Goal: Find specific page/section: Find specific page/section

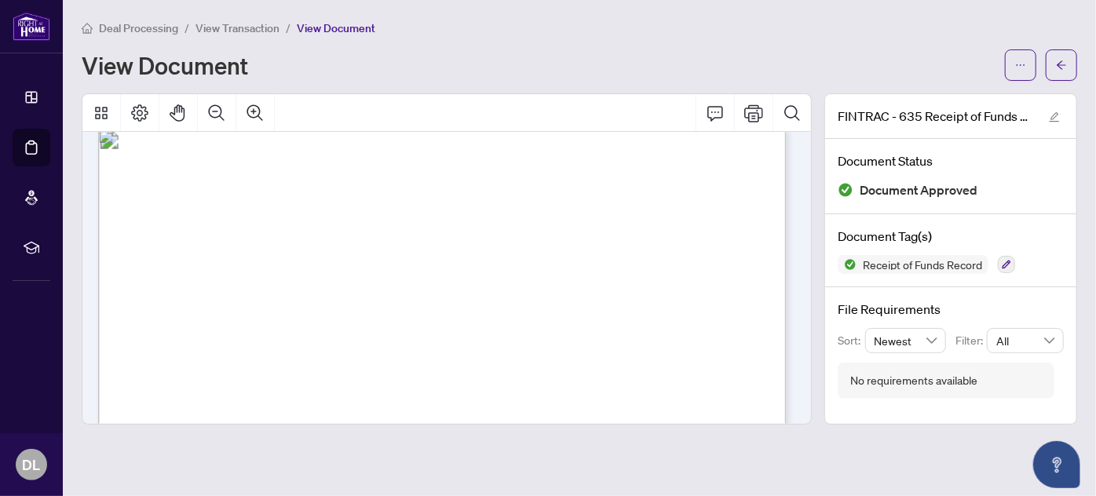
scroll to position [927, 0]
click at [147, 27] on span "Deal Processing" at bounding box center [138, 28] width 79 height 14
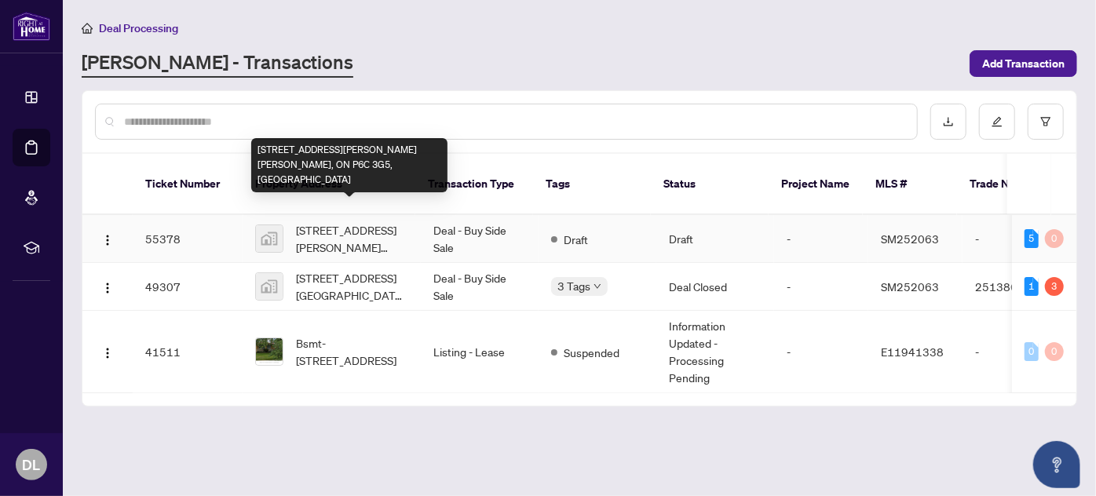
click at [353, 221] on span "[STREET_ADDRESS][PERSON_NAME] [PERSON_NAME], ON P6C 3G5, [GEOGRAPHIC_DATA]" at bounding box center [352, 238] width 112 height 35
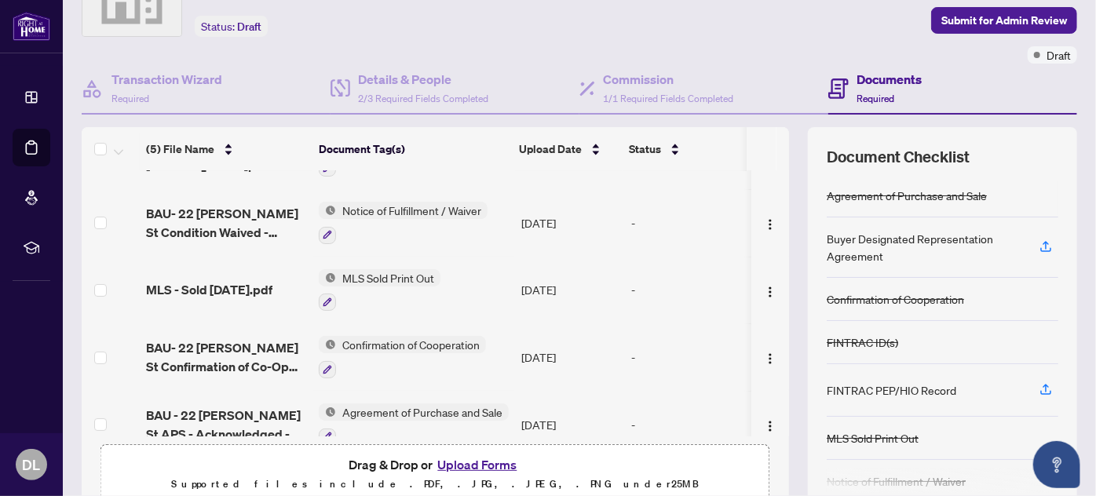
scroll to position [73, 0]
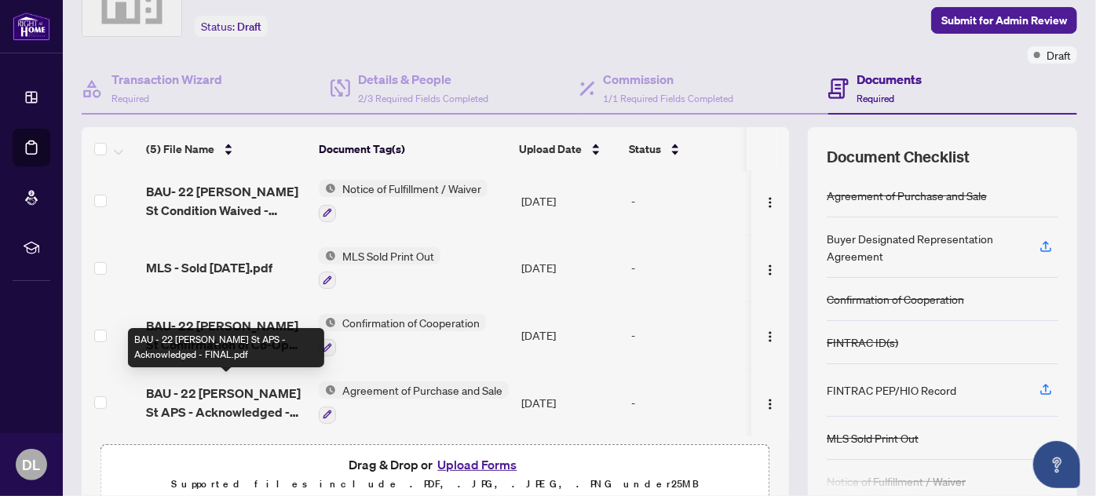
click at [202, 395] on span "BAU - 22 [PERSON_NAME] St APS - Acknowledged - FINAL.pdf" at bounding box center [226, 403] width 160 height 38
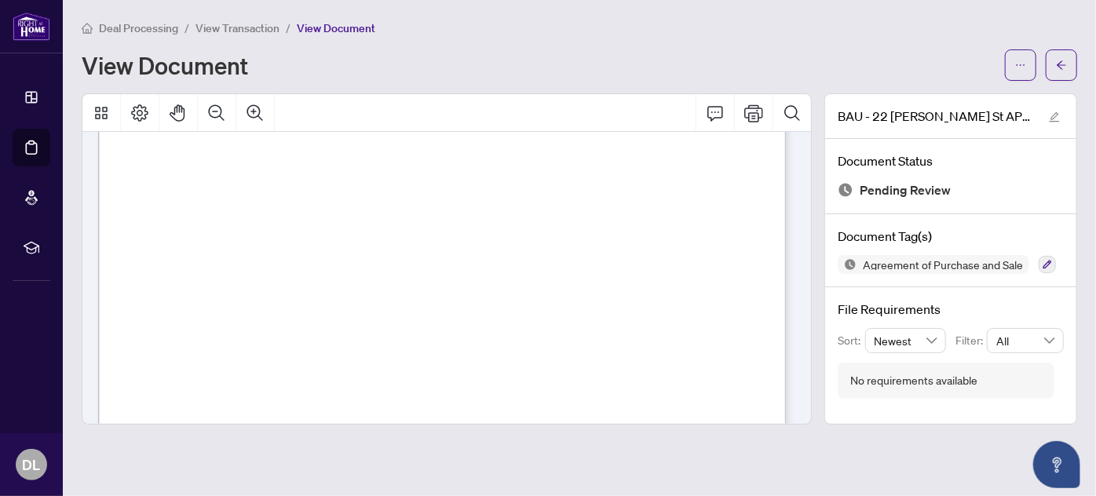
scroll to position [4139, 0]
click at [254, 26] on span "View Transaction" at bounding box center [237, 28] width 84 height 14
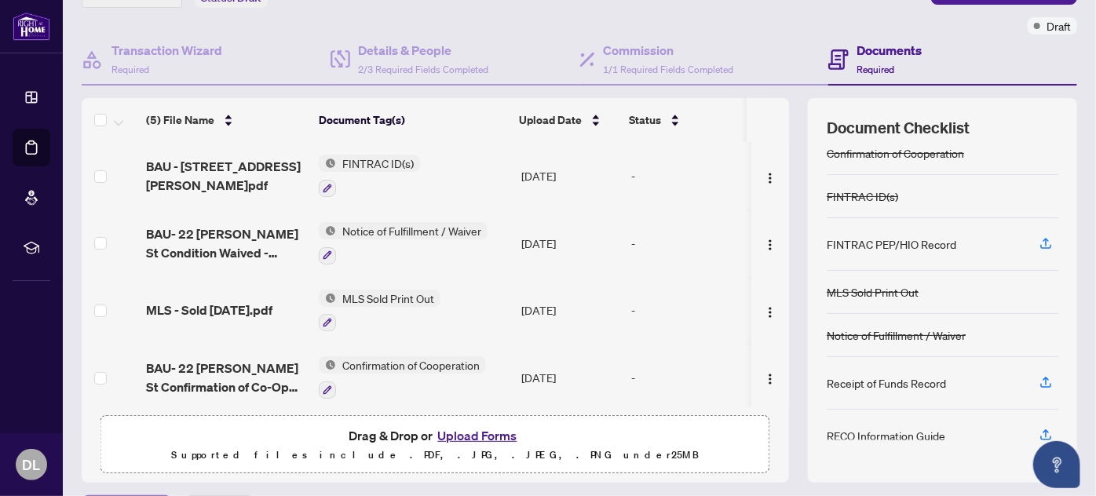
scroll to position [142, 0]
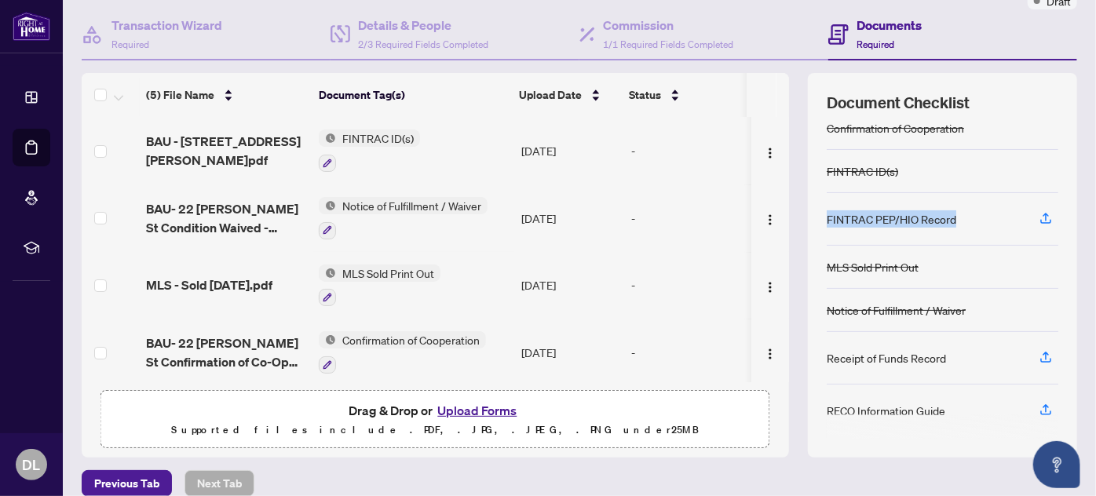
drag, startPoint x: 941, startPoint y: 211, endPoint x: 807, endPoint y: 210, distance: 133.5
click at [808, 213] on div "Document Checklist Agreement of Purchase and Sale Buyer Designated Representati…" at bounding box center [942, 265] width 269 height 385
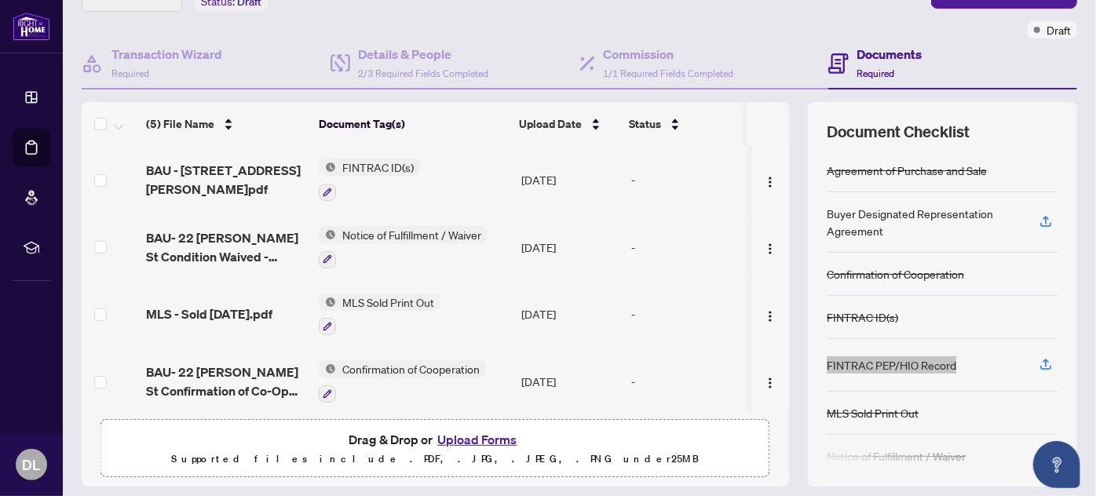
scroll to position [88, 0]
